Goal: Task Accomplishment & Management: Manage account settings

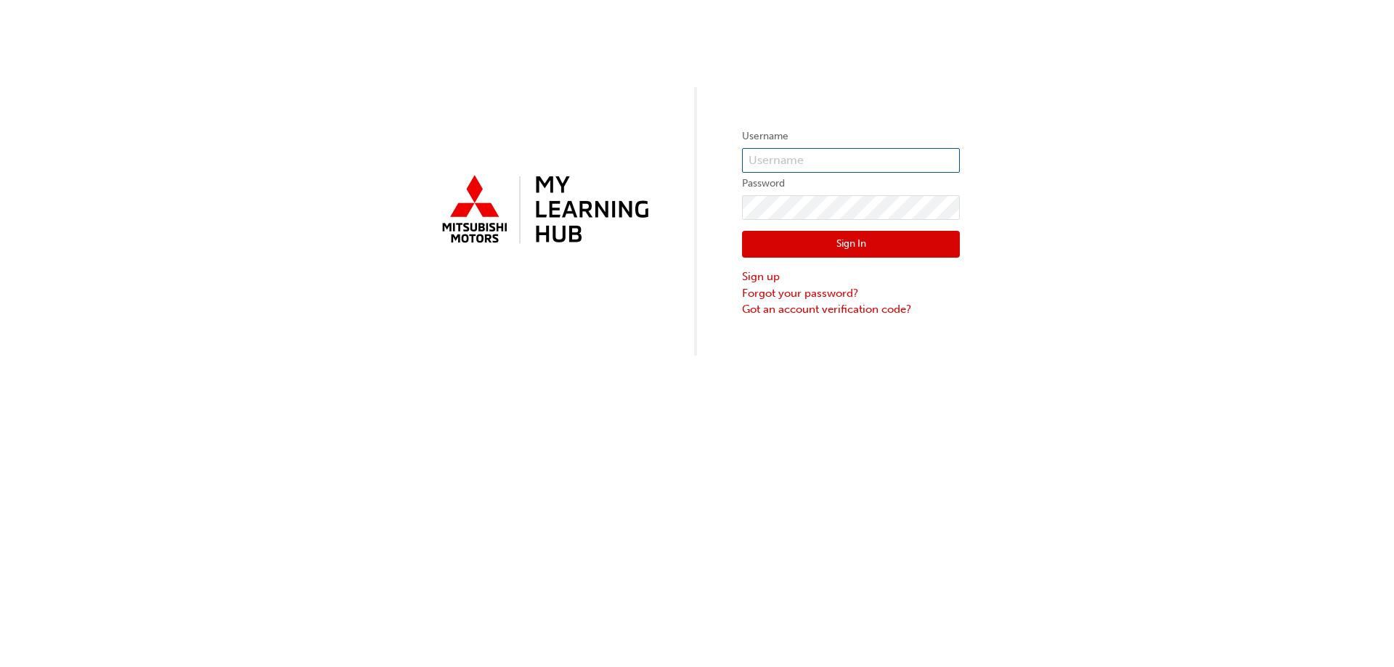
type input "[PERSON_NAME][EMAIL_ADDRESS][DOMAIN_NAME]"
click at [877, 164] on input "[PERSON_NAME][EMAIL_ADDRESS][DOMAIN_NAME]" at bounding box center [851, 160] width 218 height 25
drag, startPoint x: 912, startPoint y: 155, endPoint x: 625, endPoint y: 158, distance: 286.9
click at [625, 158] on div "Username [PERSON_NAME][EMAIL_ADDRESS][DOMAIN_NAME] Password Sign In Sign up For…" at bounding box center [697, 178] width 1394 height 356
type input "0005758728"
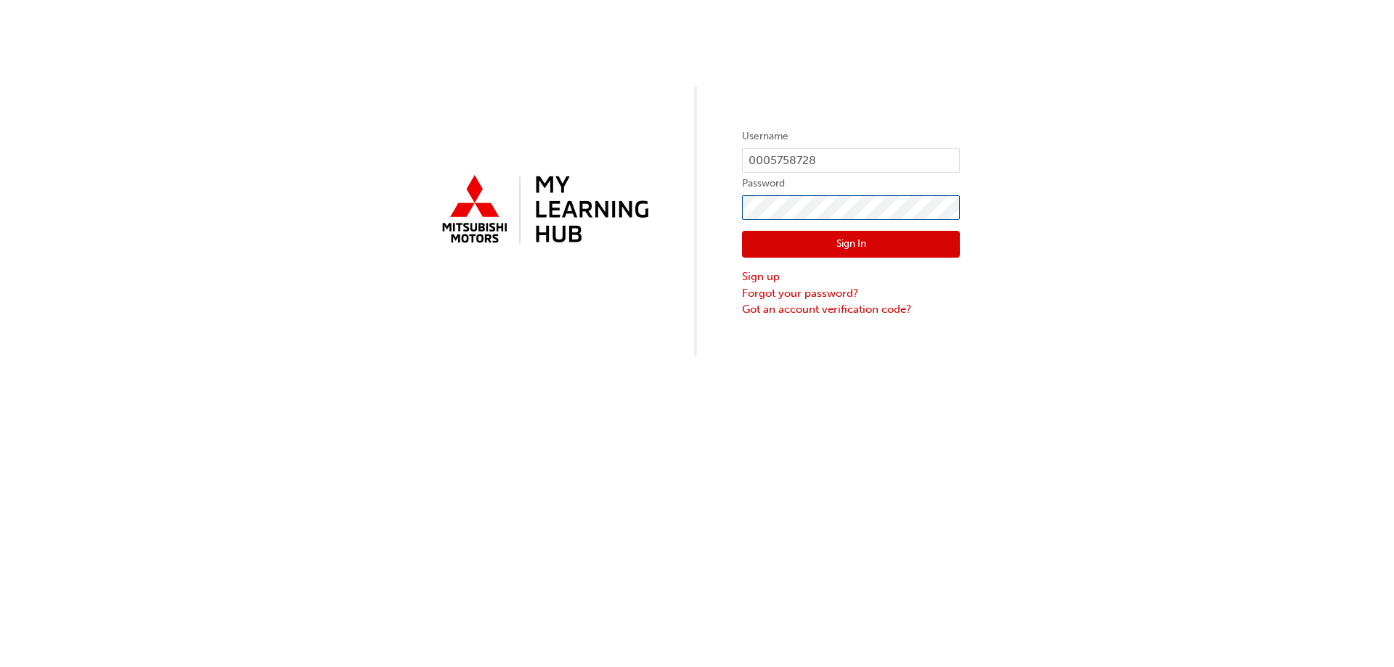
click at [654, 212] on div "Username 0005758728 Password Sign In Sign up Forgot your password? Got an accou…" at bounding box center [697, 178] width 1394 height 356
click at [842, 150] on input "0005758728" at bounding box center [851, 160] width 218 height 25
click at [673, 296] on div "Username 0005758728 Password Sign In Sign up Forgot your password? Got an accou…" at bounding box center [697, 178] width 1394 height 356
click at [821, 295] on link "Forgot your password?" at bounding box center [851, 293] width 218 height 17
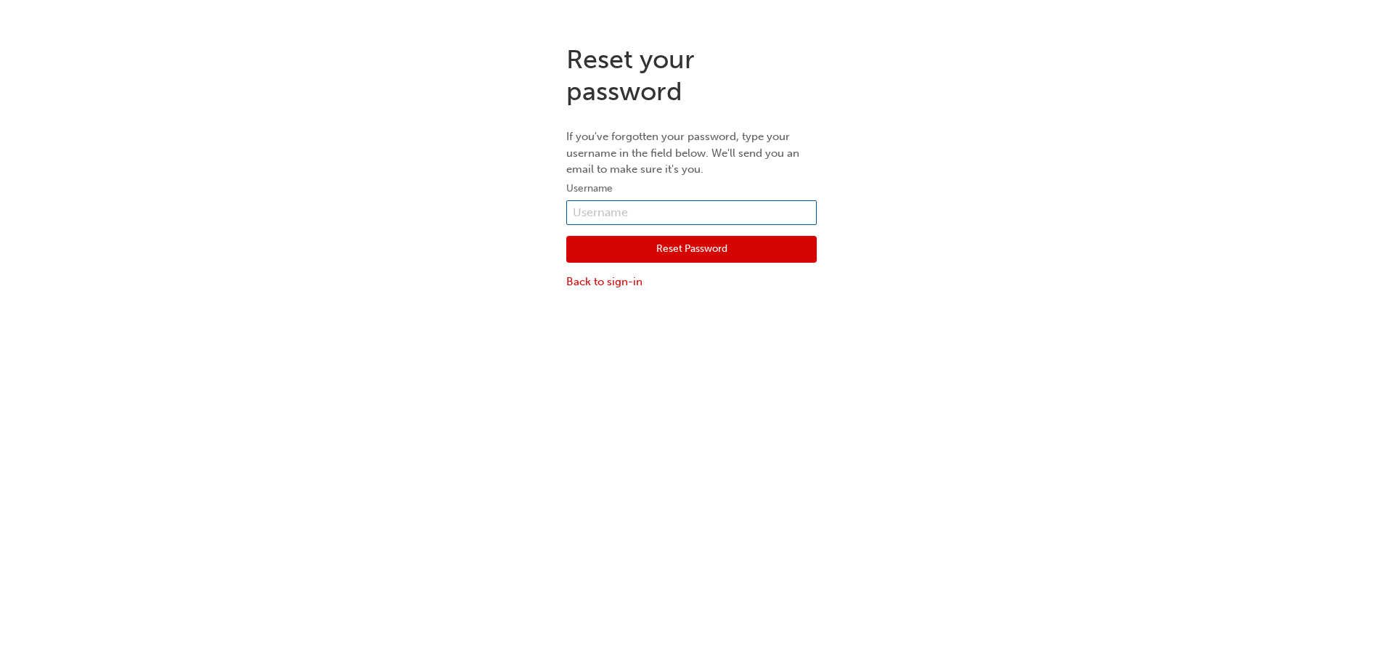
click at [674, 210] on input "text" at bounding box center [691, 212] width 251 height 25
type input "0005758728"
click at [662, 257] on button "Reset Password" at bounding box center [691, 250] width 251 height 28
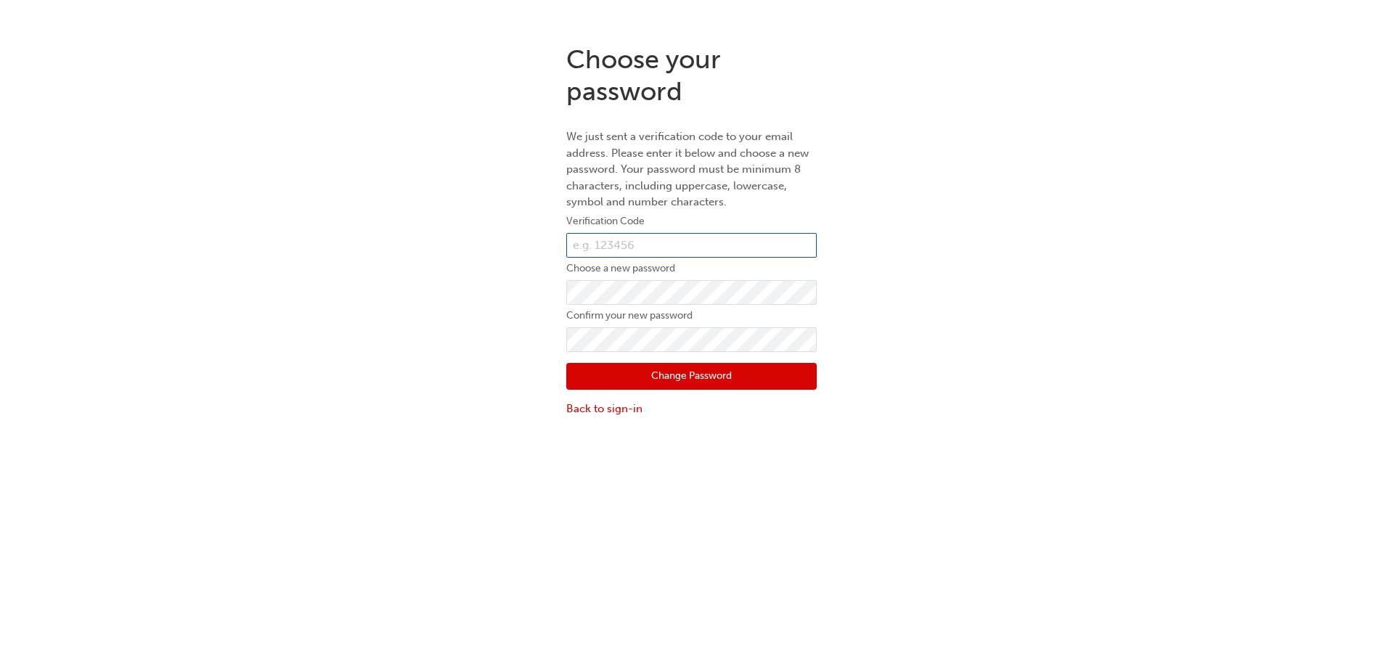
click at [656, 238] on input "text" at bounding box center [691, 245] width 251 height 25
type input "201859"
click at [958, 271] on div "Choose your password We just sent a verification code to your email address. Pl…" at bounding box center [691, 231] width 1383 height 396
click at [984, 306] on div "Choose your password We just sent a verification code to your email address. Pl…" at bounding box center [691, 231] width 1383 height 396
click at [726, 379] on button "Change Password" at bounding box center [691, 377] width 251 height 28
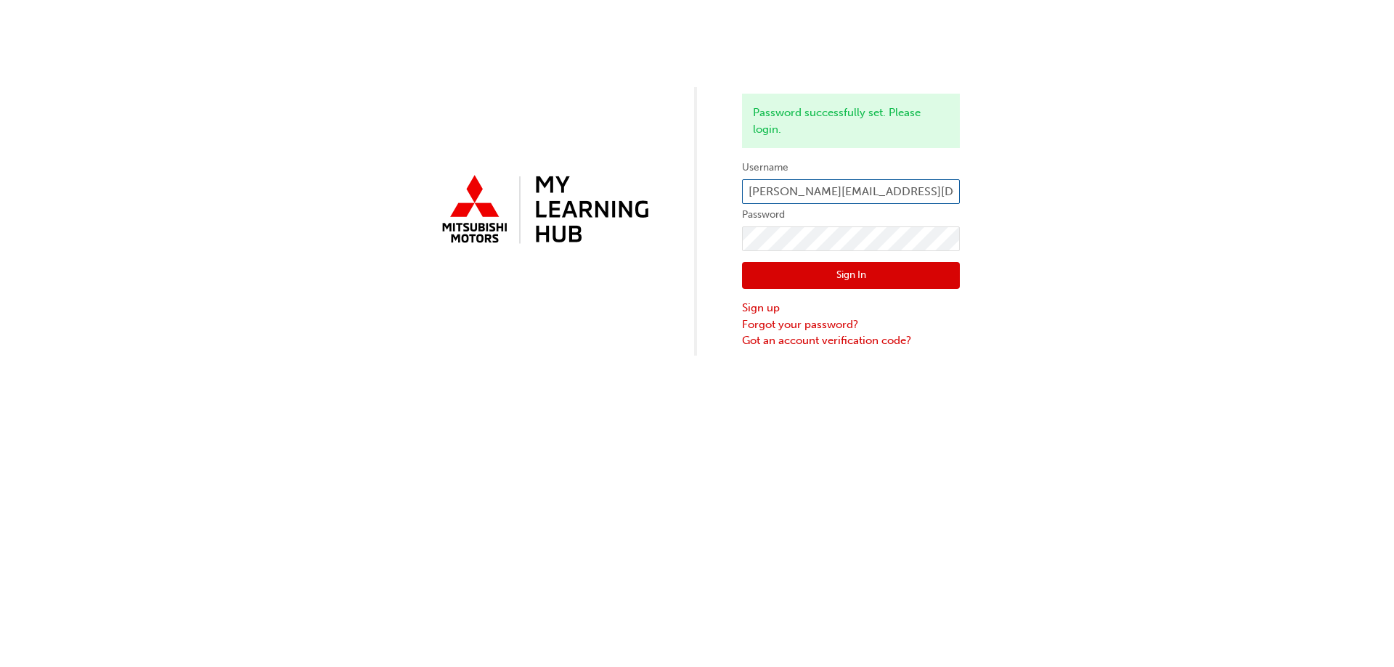
type input "0005758728"
click at [598, 447] on div "Password successfully set. Please login. Username 0005758728 Password Sign In S…" at bounding box center [697, 333] width 1394 height 667
